Goal: Information Seeking & Learning: Find contact information

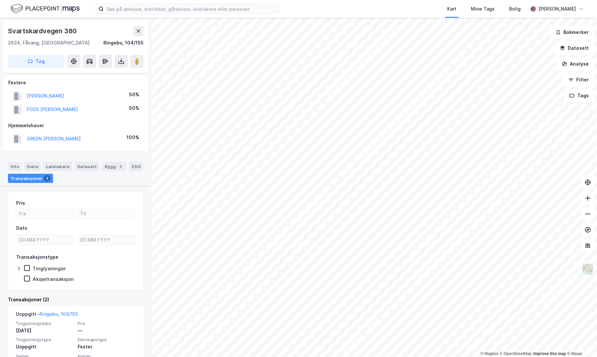
scroll to position [118, 0]
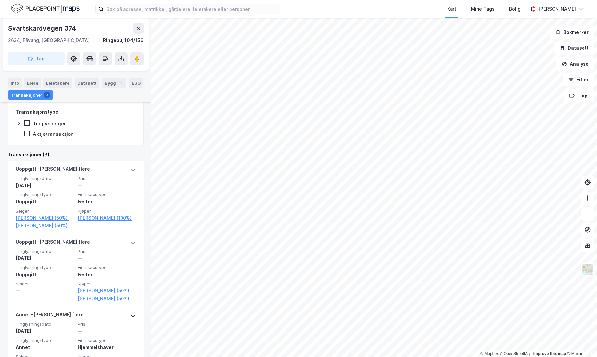
scroll to position [132, 0]
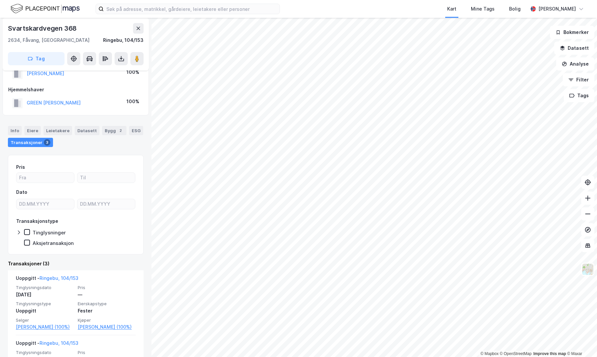
scroll to position [33, 0]
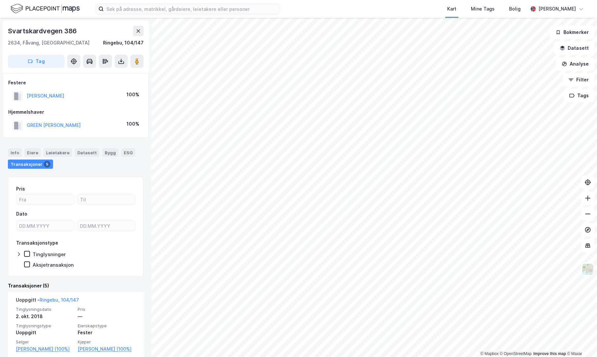
scroll to position [33, 0]
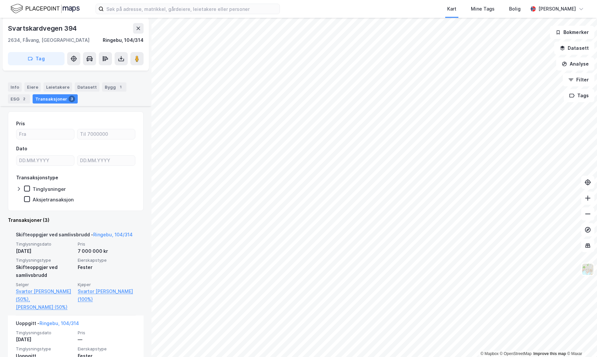
scroll to position [99, 0]
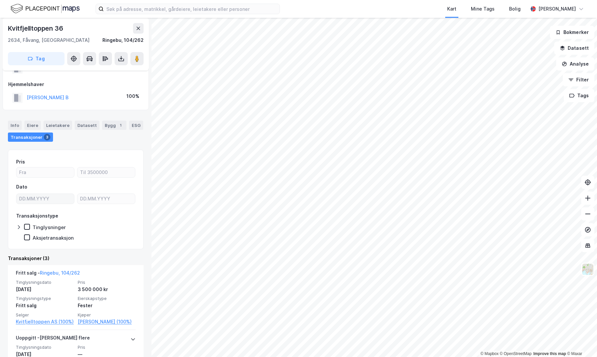
scroll to position [33, 0]
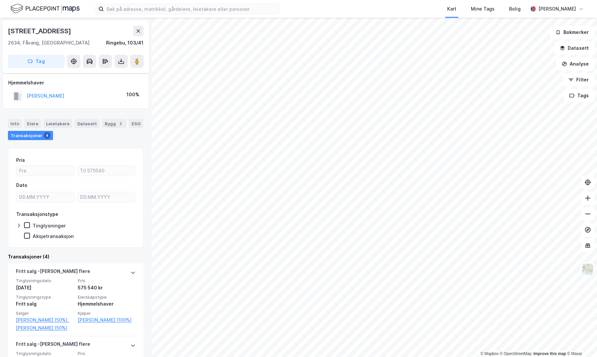
scroll to position [132, 0]
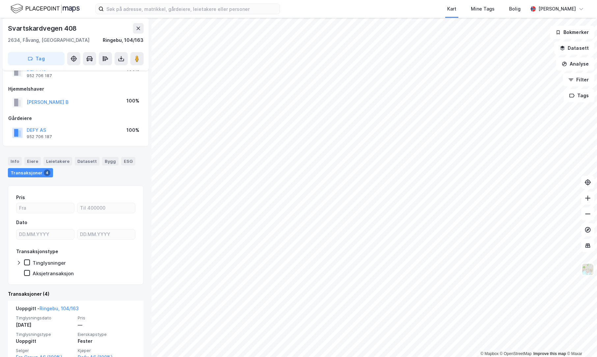
scroll to position [66, 0]
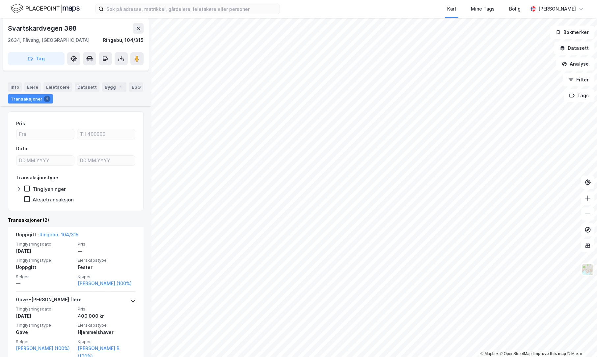
scroll to position [89, 0]
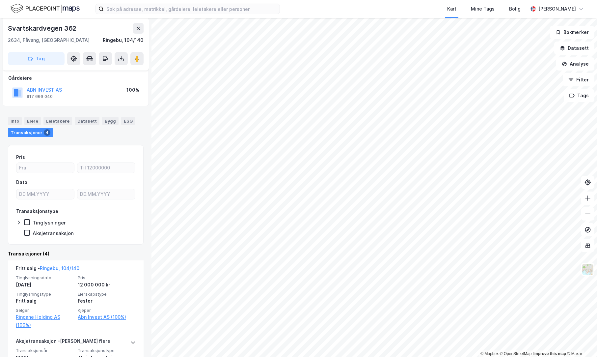
scroll to position [66, 0]
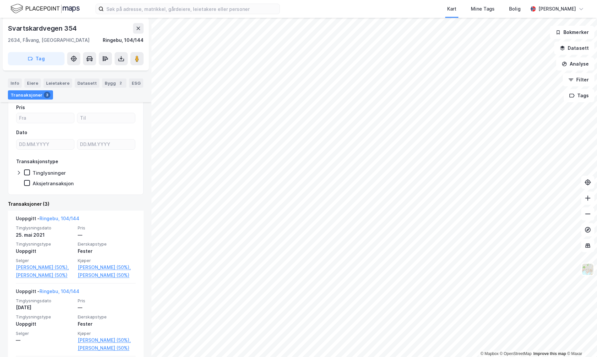
scroll to position [165, 0]
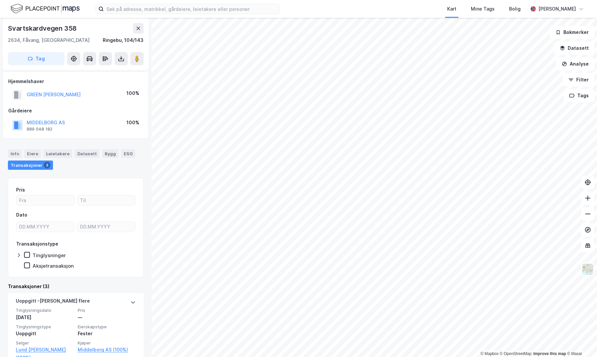
scroll to position [66, 0]
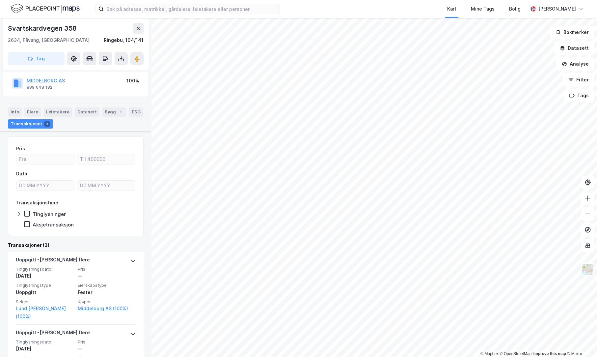
scroll to position [132, 0]
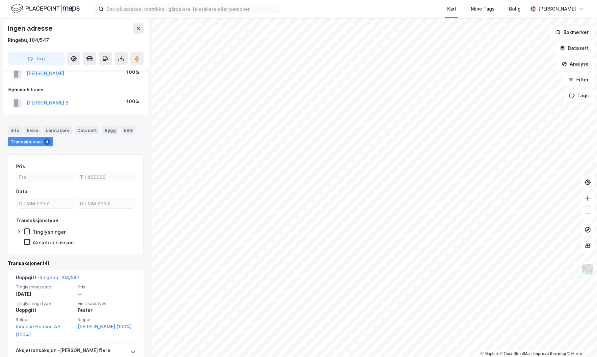
scroll to position [33, 0]
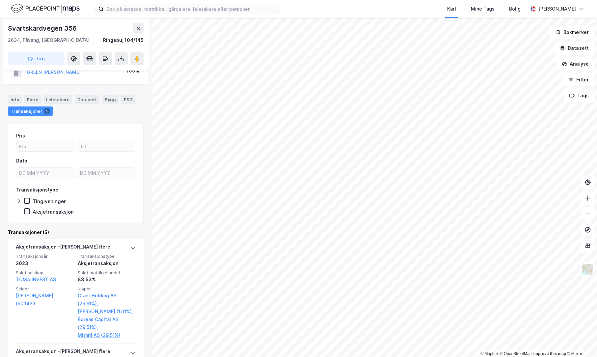
scroll to position [66, 0]
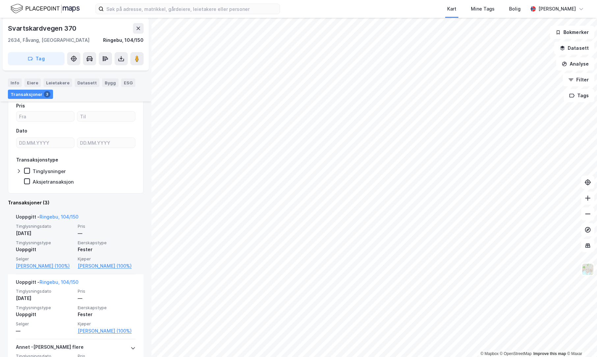
scroll to position [99, 0]
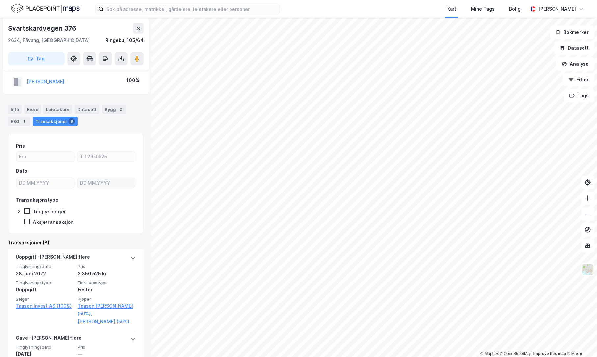
scroll to position [66, 0]
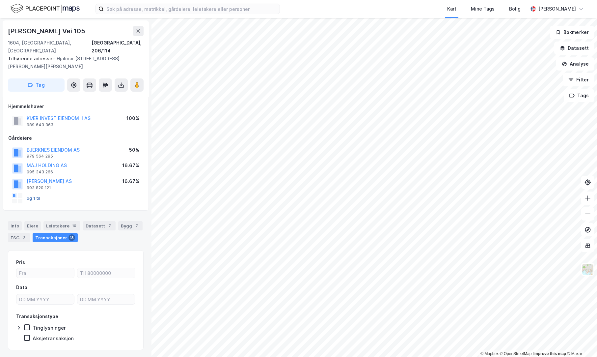
click at [0, 0] on button "og 1 til" at bounding box center [0, 0] width 0 height 0
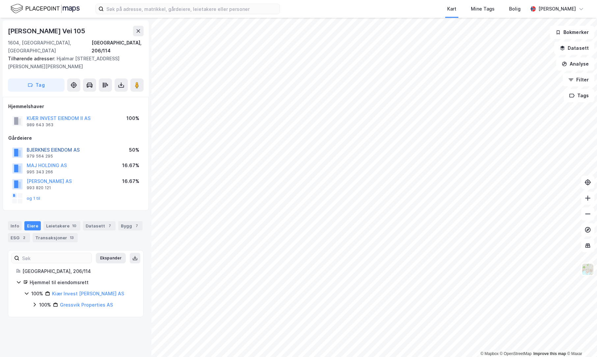
click at [0, 0] on button "BJERKNES EIENDOM AS" at bounding box center [0, 0] width 0 height 0
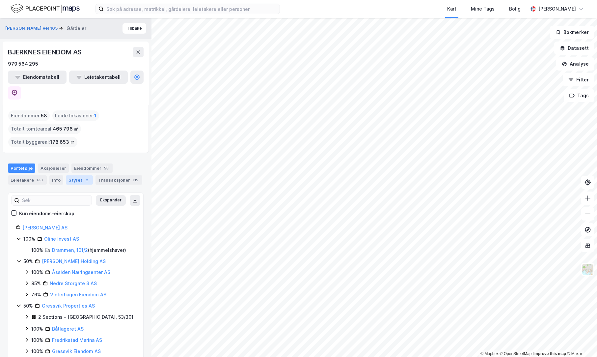
click at [71, 175] on div "Styret 2" at bounding box center [79, 179] width 27 height 9
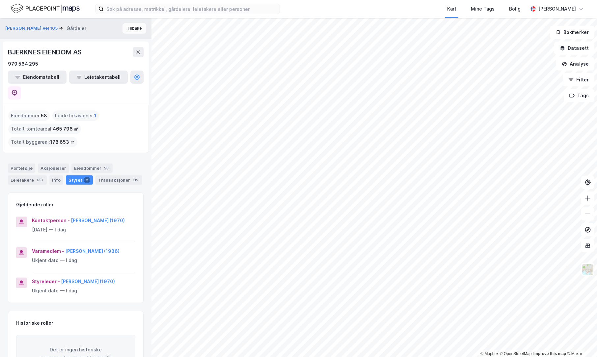
click at [131, 29] on button "Tilbake" at bounding box center [135, 28] width 24 height 11
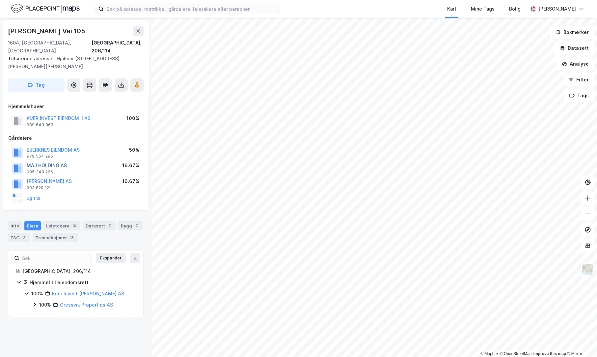
click at [0, 0] on button "MAJ HOLDING AS" at bounding box center [0, 0] width 0 height 0
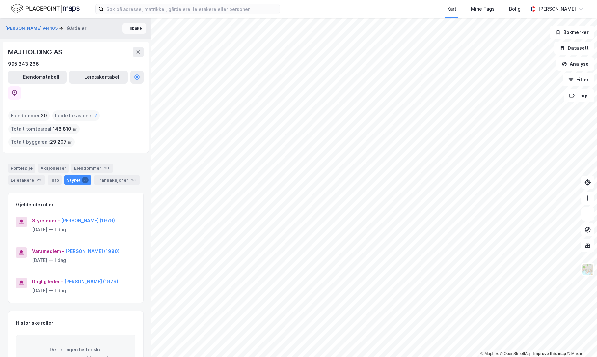
click at [131, 31] on button "Tilbake" at bounding box center [135, 28] width 24 height 11
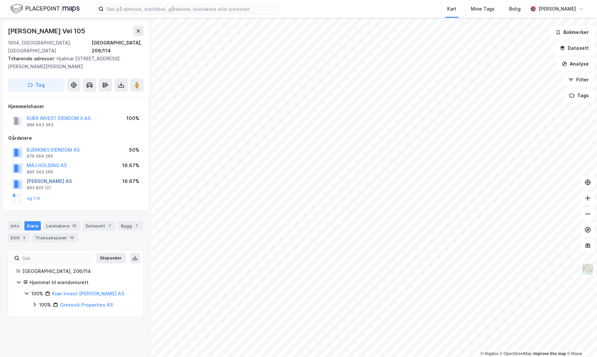
click at [0, 0] on button "[PERSON_NAME] AS" at bounding box center [0, 0] width 0 height 0
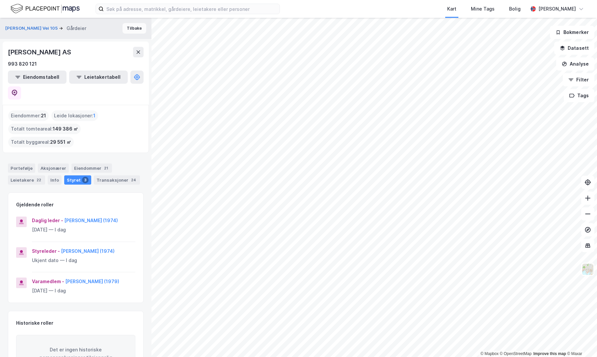
click at [128, 30] on button "Tilbake" at bounding box center [135, 28] width 24 height 11
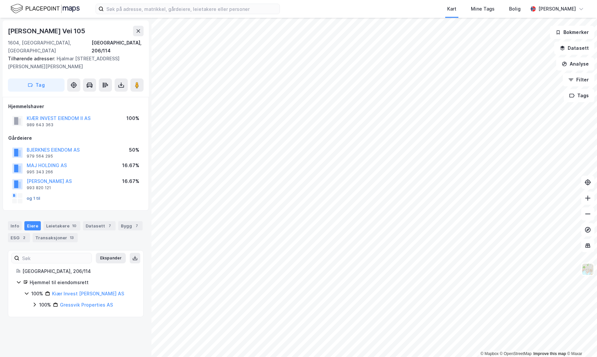
click at [0, 0] on button "og 1 til" at bounding box center [0, 0] width 0 height 0
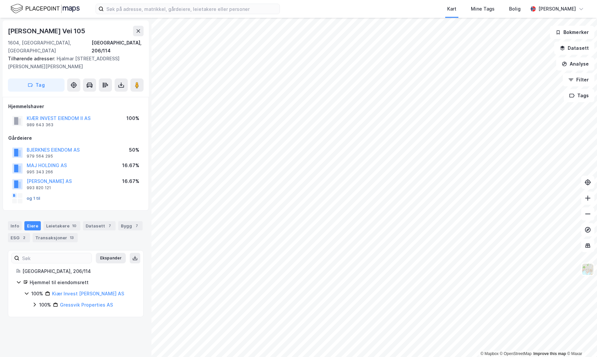
click at [0, 0] on button "og 1 til" at bounding box center [0, 0] width 0 height 0
click at [122, 213] on div "Info [PERSON_NAME] 10 Datasett 7 Bygg 7 ESG 2 Transaksjoner 13" at bounding box center [76, 229] width 152 height 32
click at [0, 0] on button "[PERSON_NAME] AS" at bounding box center [0, 0] width 0 height 0
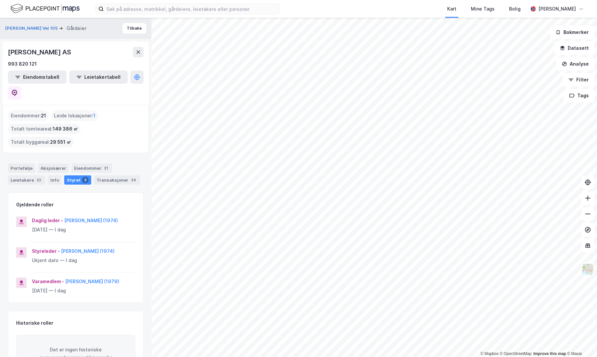
drag, startPoint x: 129, startPoint y: 206, endPoint x: 64, endPoint y: 207, distance: 64.9
click at [64, 216] on div "Daglig leder - [PERSON_NAME] (1974)" at bounding box center [83, 220] width 103 height 8
copy button "[PERSON_NAME]"
